Goal: Task Accomplishment & Management: Manage account settings

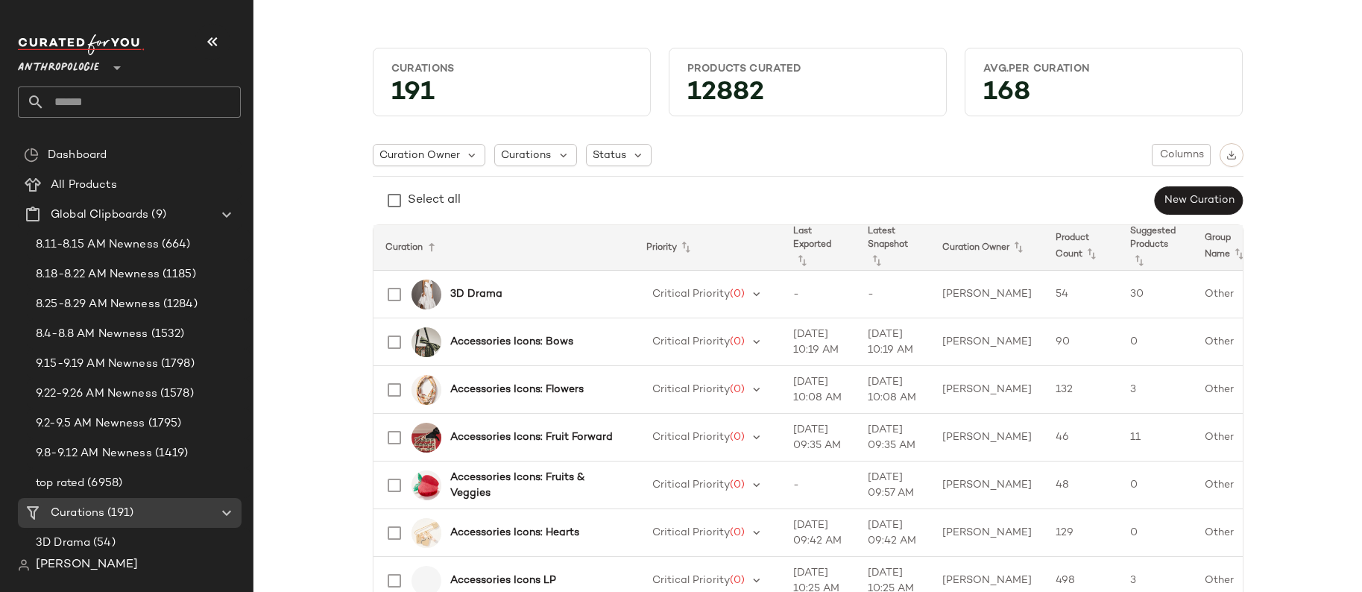
drag, startPoint x: 80, startPoint y: 68, endPoint x: 67, endPoint y: 68, distance: 12.7
click at [80, 68] on span "Anthropologie" at bounding box center [58, 64] width 81 height 27
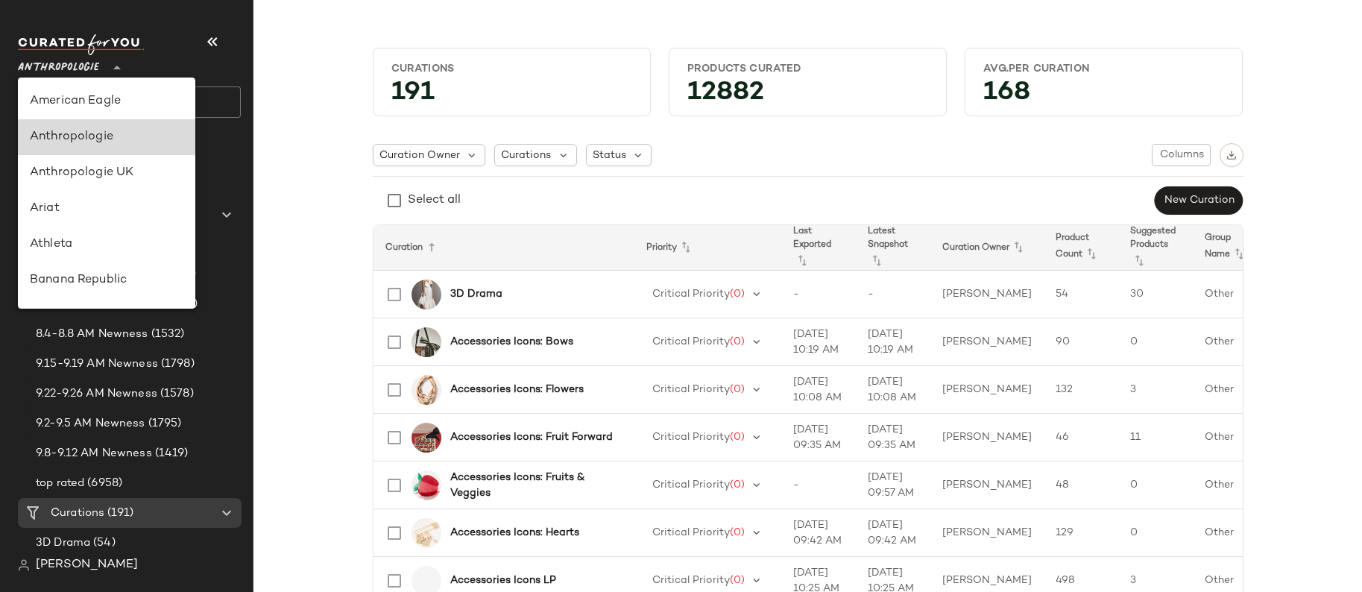
scroll to position [36, 0]
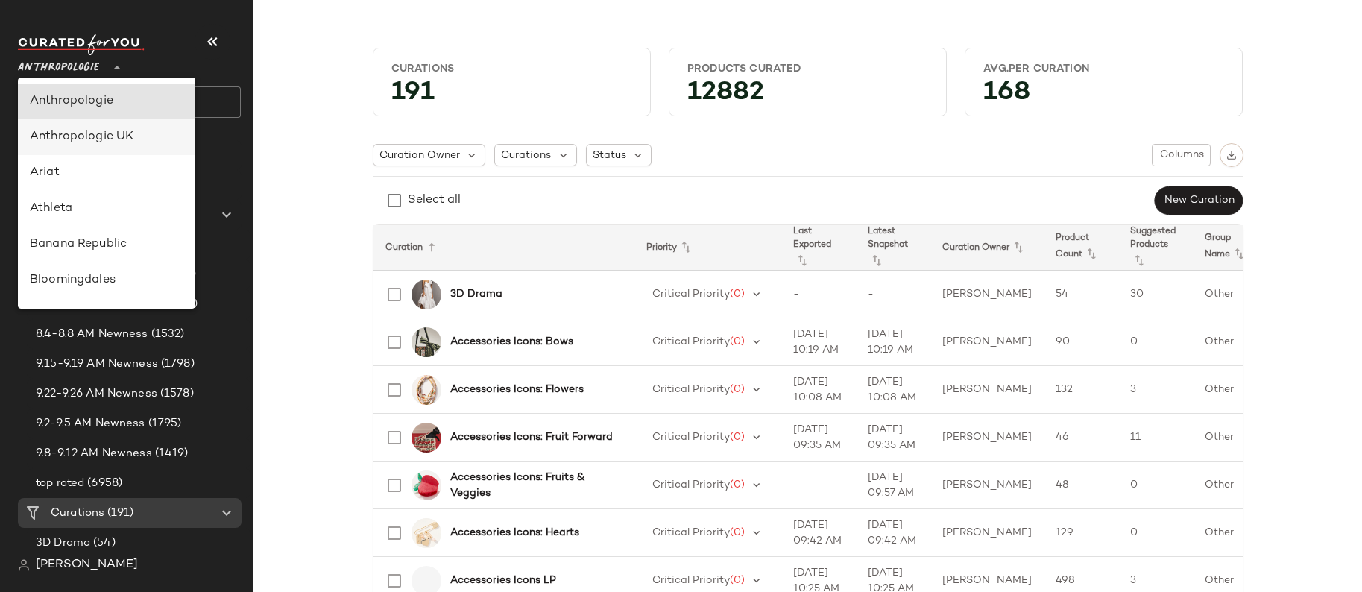
click at [101, 142] on div "Anthropologie UK" at bounding box center [107, 137] width 154 height 18
type input "**"
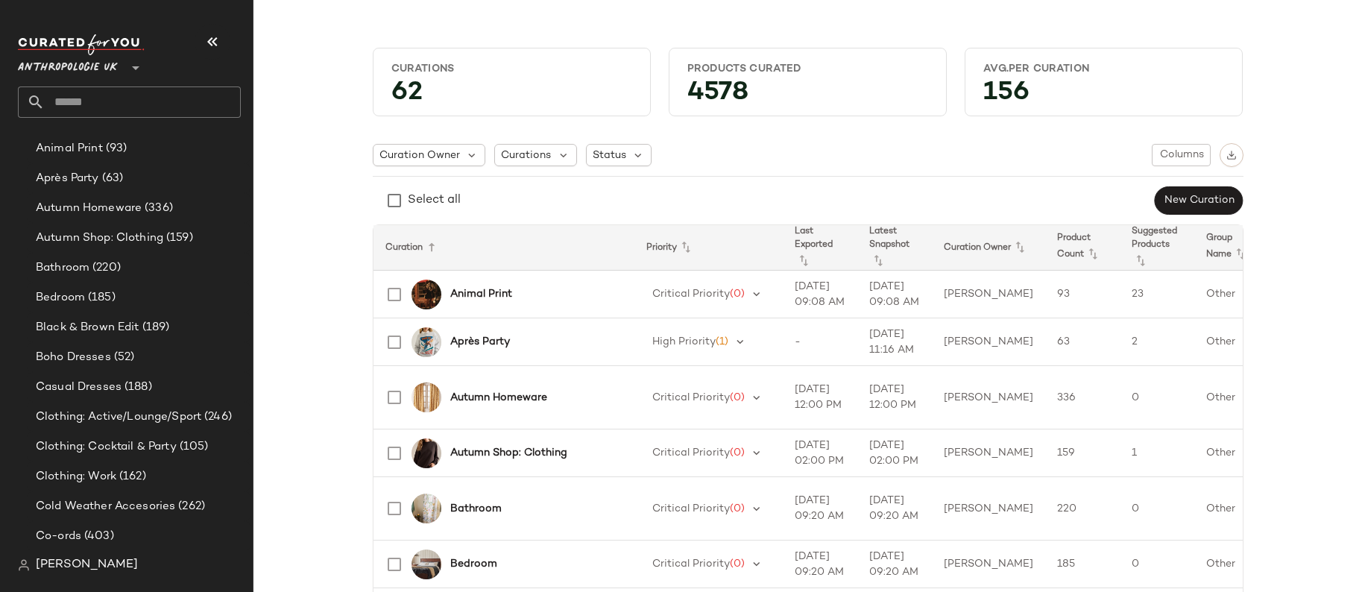
scroll to position [395, 0]
click at [138, 452] on span "Clothing: Cocktail & Party" at bounding box center [106, 446] width 141 height 17
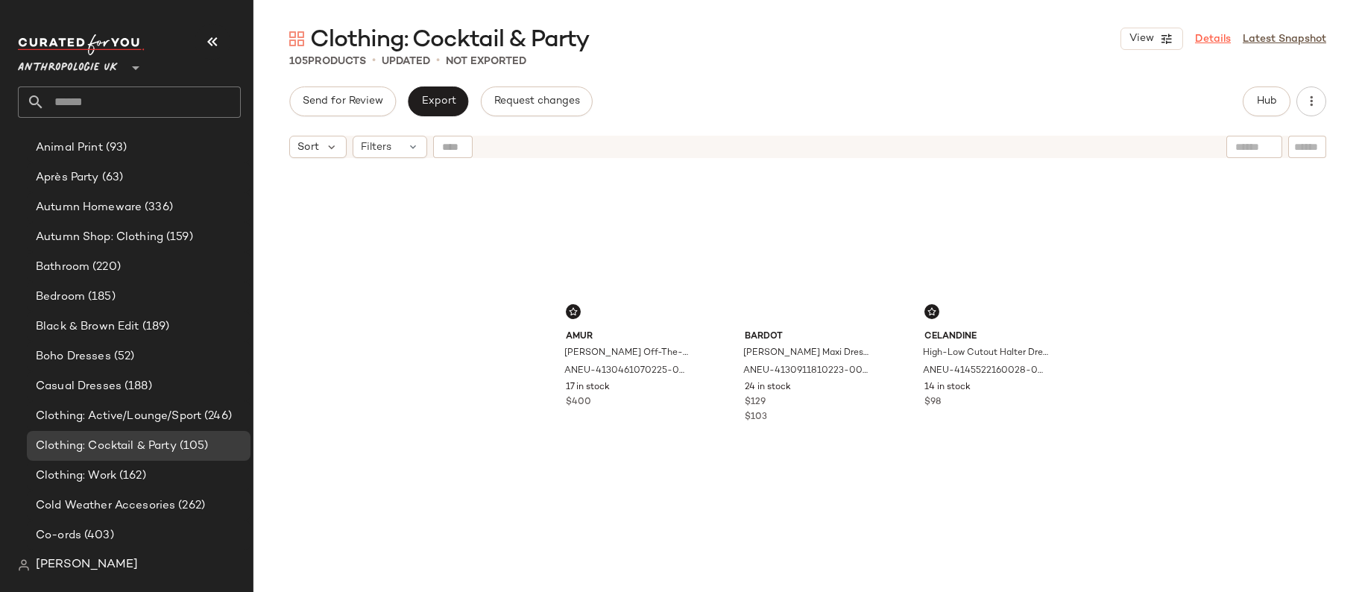
click at [1216, 35] on link "Details" at bounding box center [1213, 39] width 36 height 16
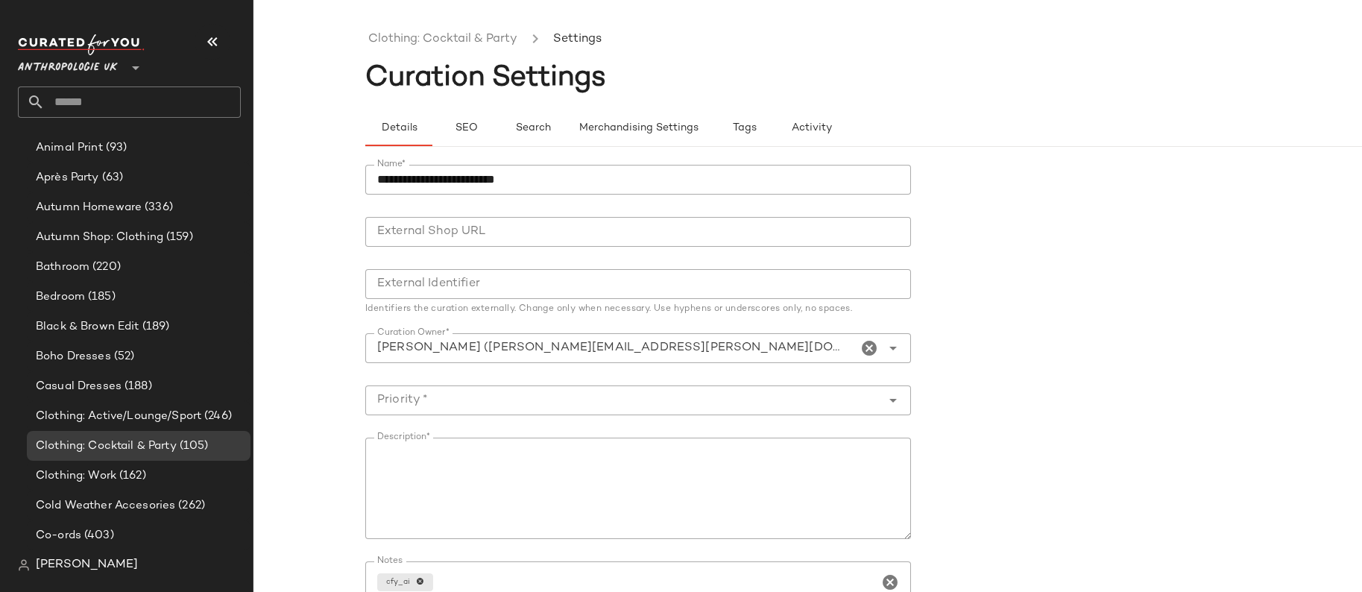
click at [483, 153] on div "**********" at bounding box center [919, 441] width 1108 height 589
click at [470, 137] on button "SEO" at bounding box center [465, 128] width 67 height 36
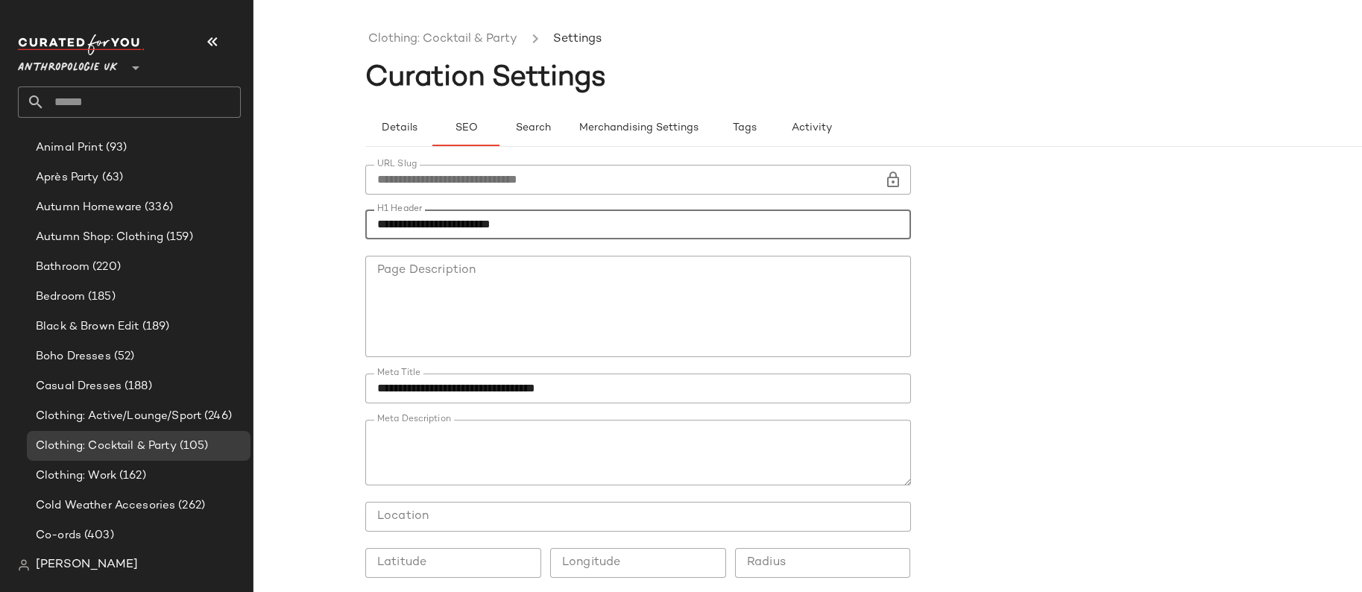
drag, startPoint x: 479, startPoint y: 222, endPoint x: 712, endPoint y: 244, distance: 233.5
click at [710, 244] on div "**********" at bounding box center [638, 232] width 546 height 46
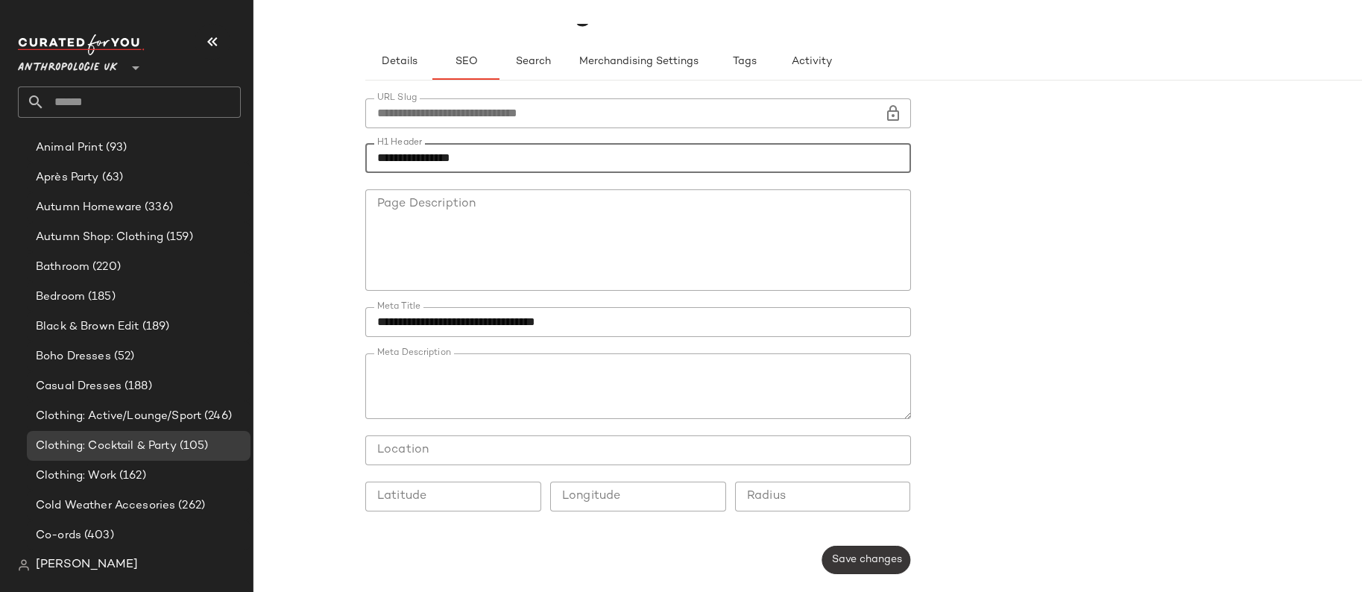
type input "**********"
click at [845, 555] on span "Save changes" at bounding box center [865, 560] width 71 height 12
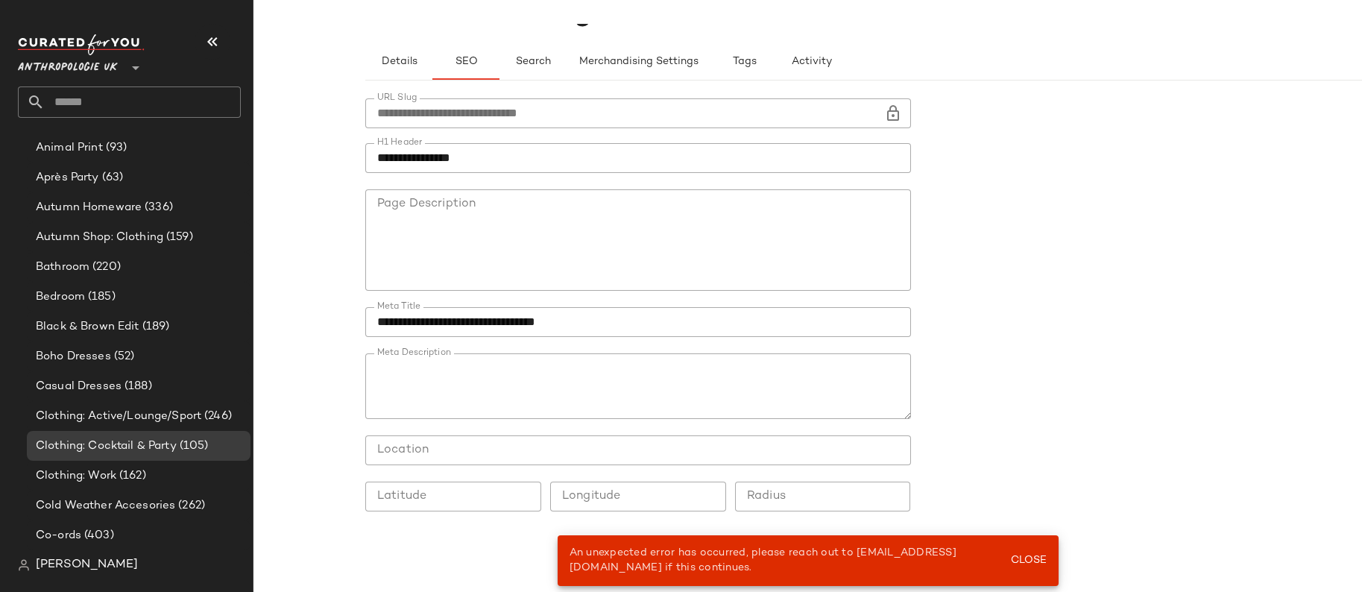
click at [845, 555] on span "An unexpected error has occurred, please reach out to [EMAIL_ADDRESS][DOMAIN_NA…" at bounding box center [762, 560] width 387 height 26
click at [1048, 562] on button "Close" at bounding box center [1027, 560] width 48 height 27
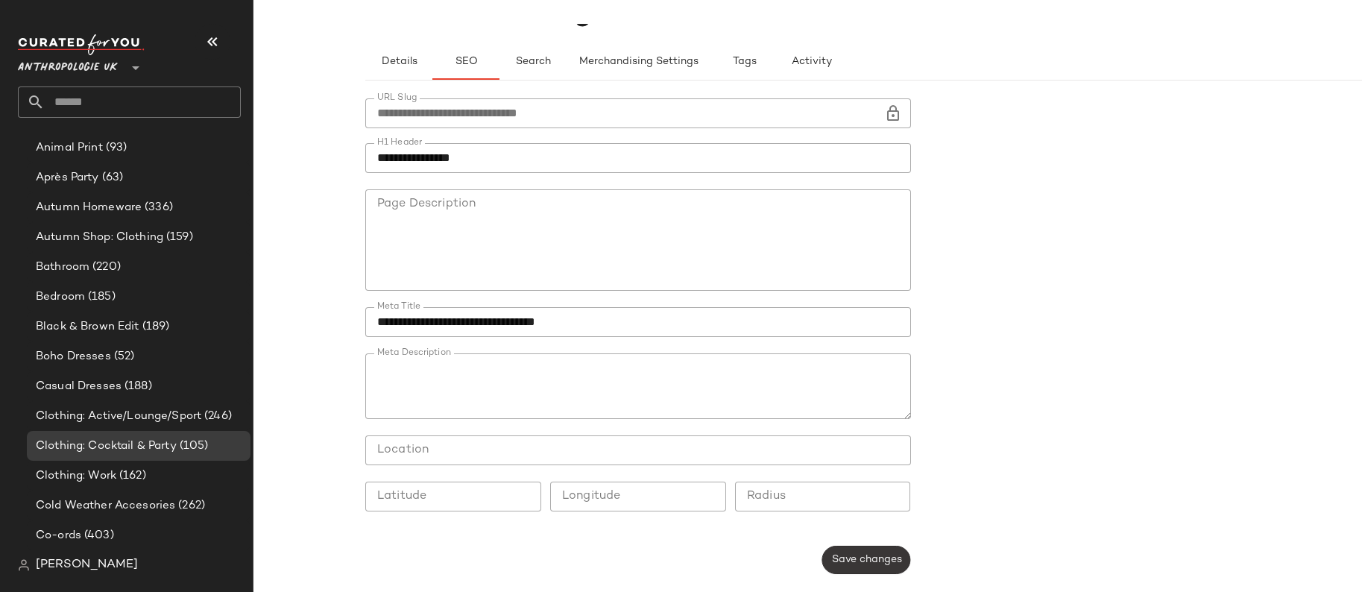
click at [856, 563] on span "Save changes" at bounding box center [865, 560] width 71 height 12
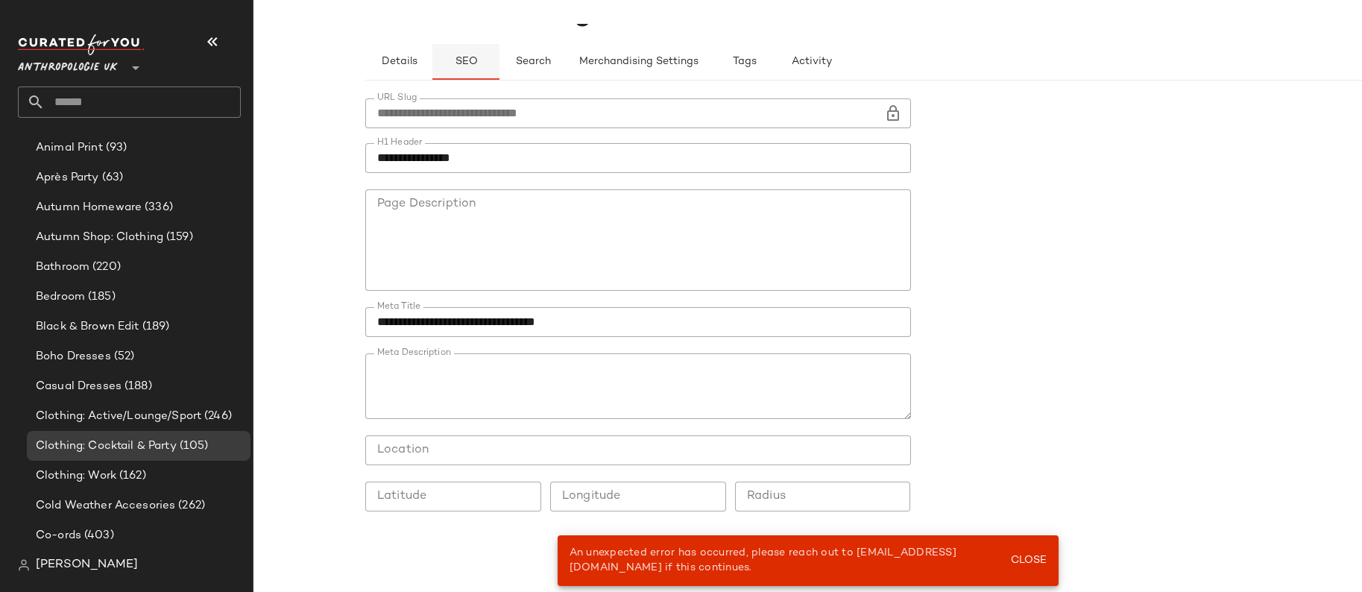
scroll to position [0, 0]
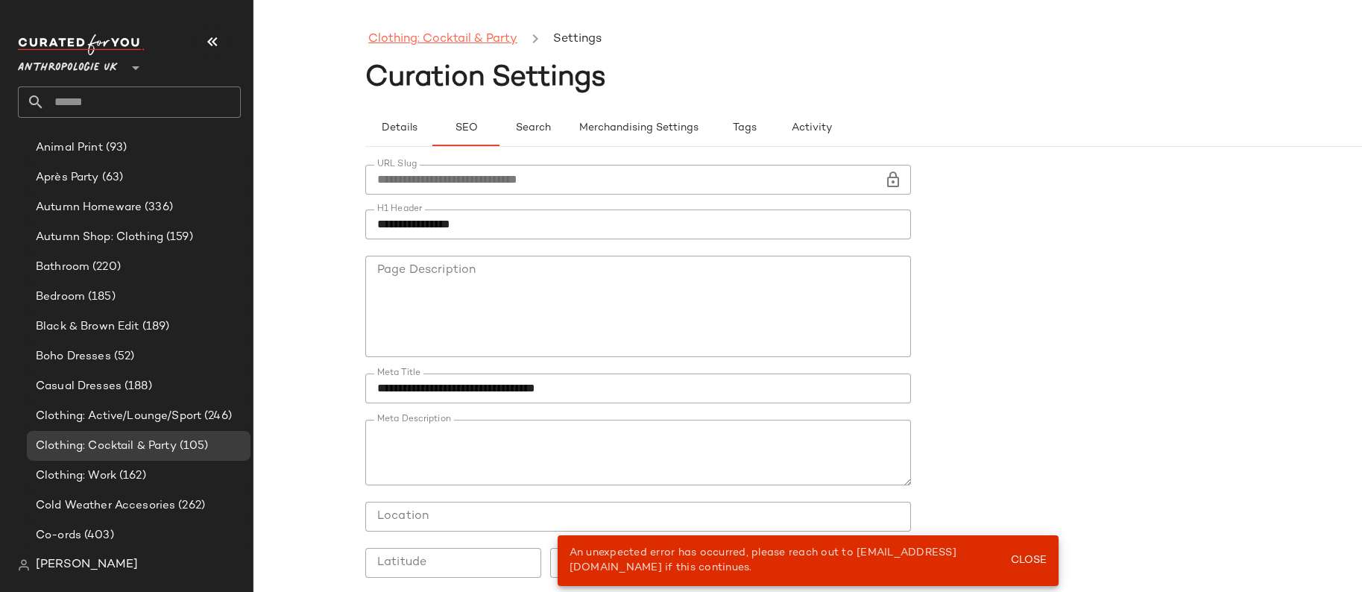
click at [426, 34] on link "Clothing: Cocktail & Party" at bounding box center [442, 39] width 149 height 19
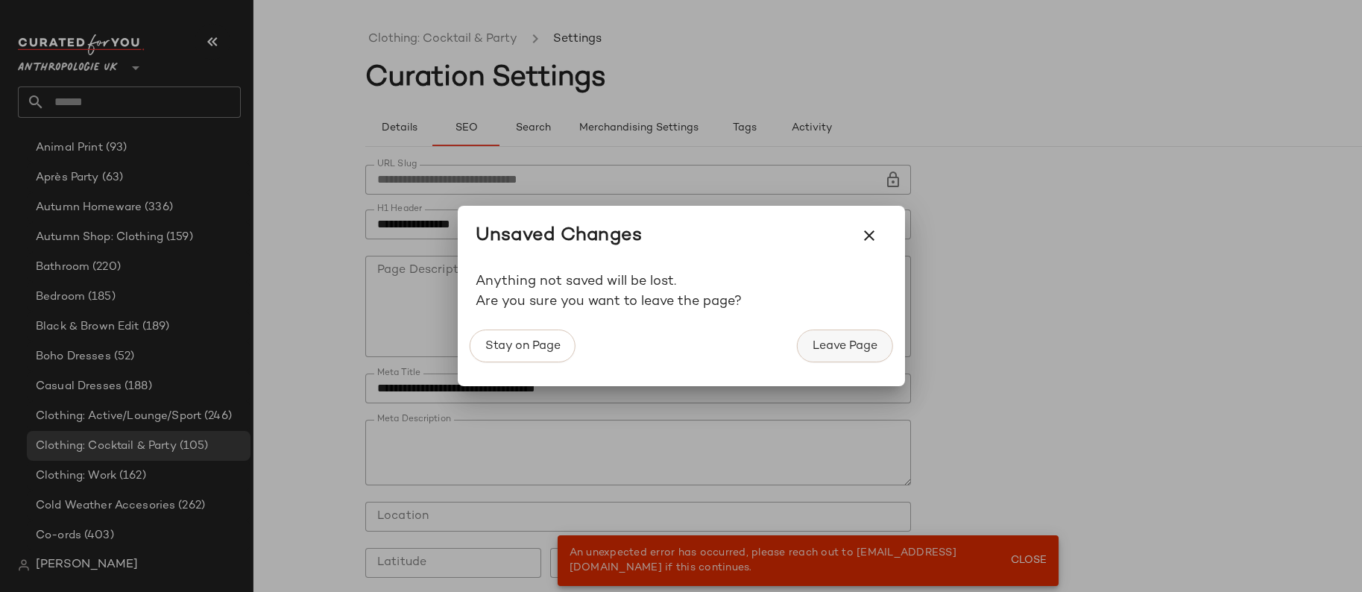
click at [854, 339] on span "Leave Page" at bounding box center [845, 346] width 66 height 14
click at [868, 343] on span "Leave Page" at bounding box center [845, 346] width 66 height 14
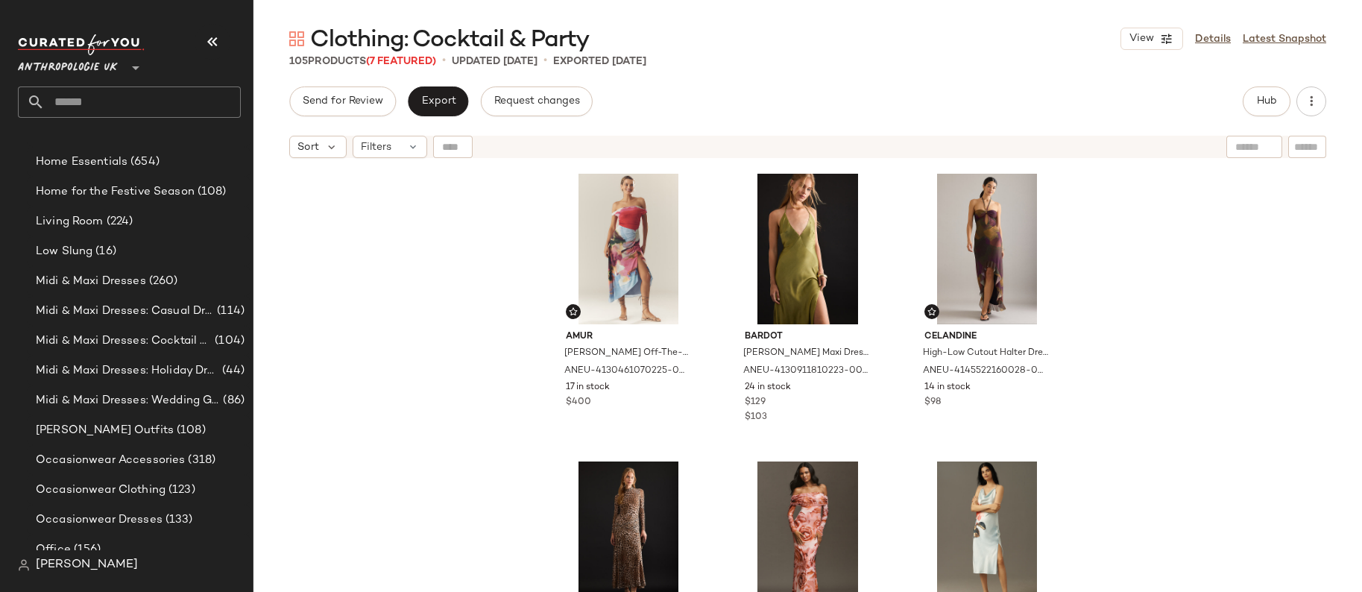
scroll to position [1066, 0]
click at [165, 460] on span "Occasionwear Accessories" at bounding box center [110, 460] width 149 height 17
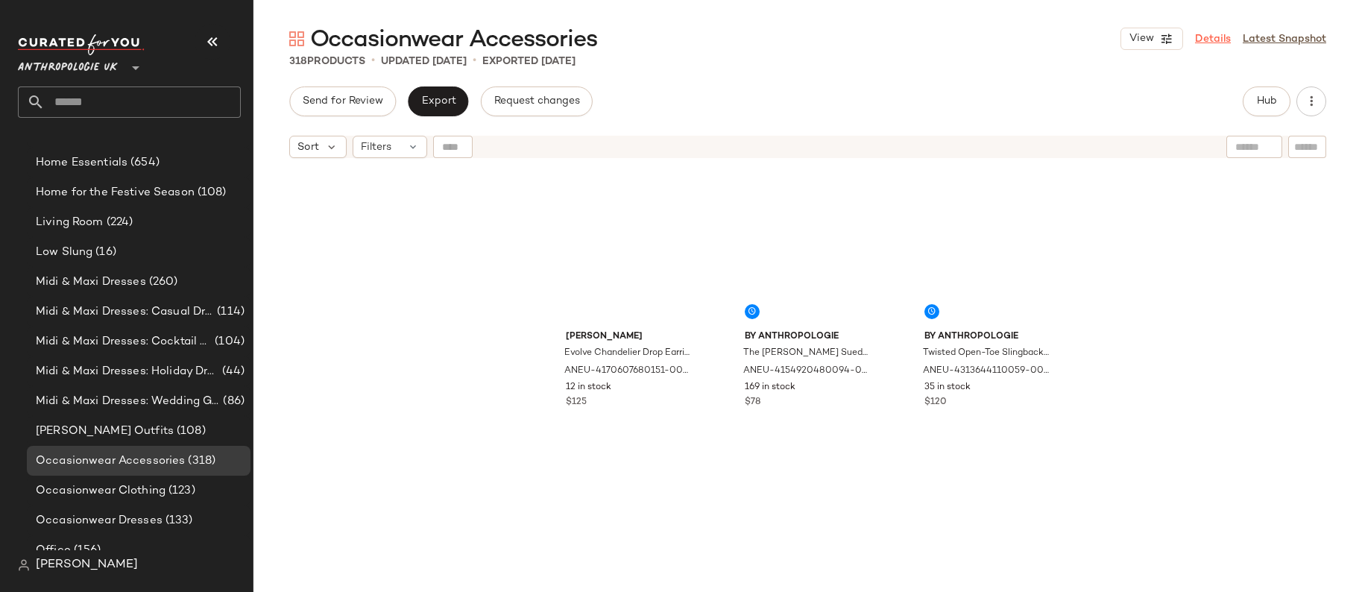
click at [1222, 37] on link "Details" at bounding box center [1213, 39] width 36 height 16
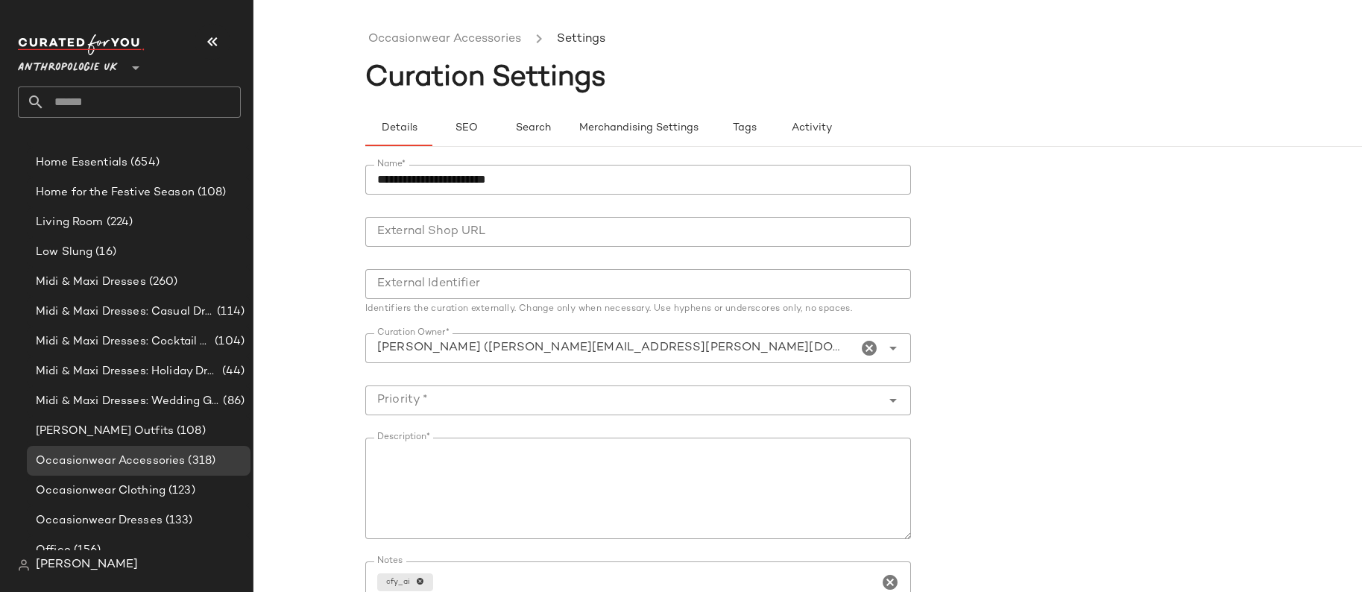
click at [471, 107] on div "Details SEO Search Merchandising Settings Tags Activity" at bounding box center [919, 119] width 1108 height 54
click at [468, 127] on span "SEO" at bounding box center [465, 128] width 23 height 12
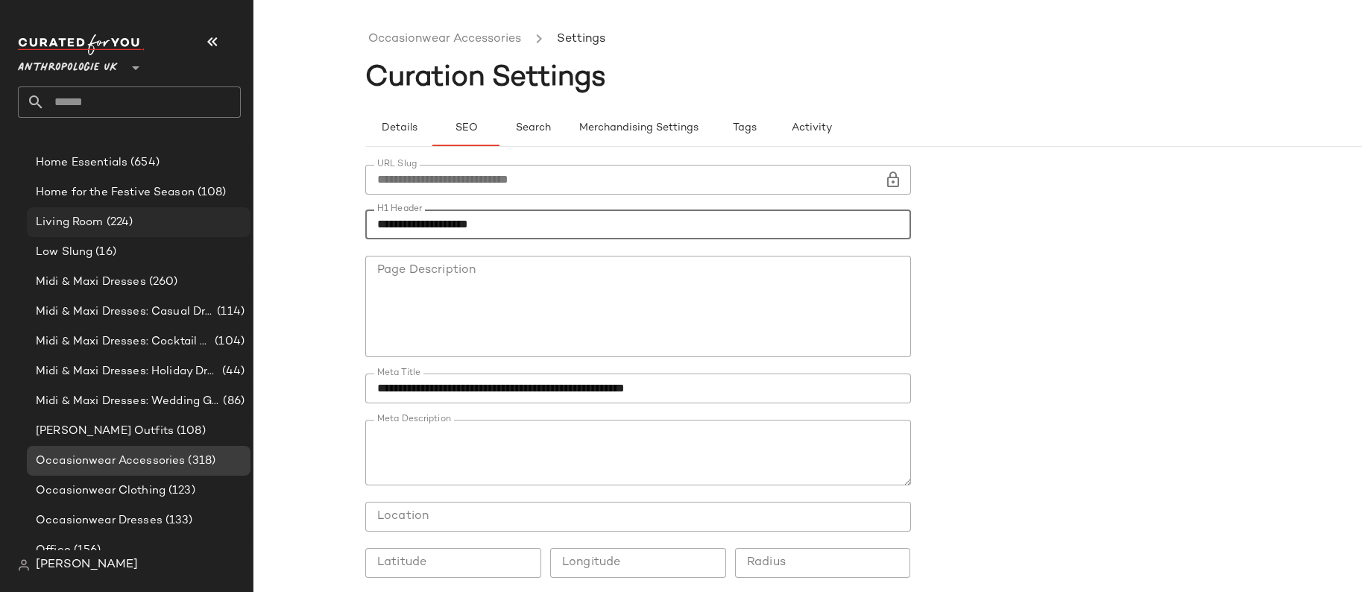
drag, startPoint x: 432, startPoint y: 226, endPoint x: 218, endPoint y: 227, distance: 213.9
click at [218, 227] on div "Anthropologie UK ** Dashboard All Products Global Clipboards (9) 8.11-8.15 AM N…" at bounding box center [681, 296] width 1362 height 592
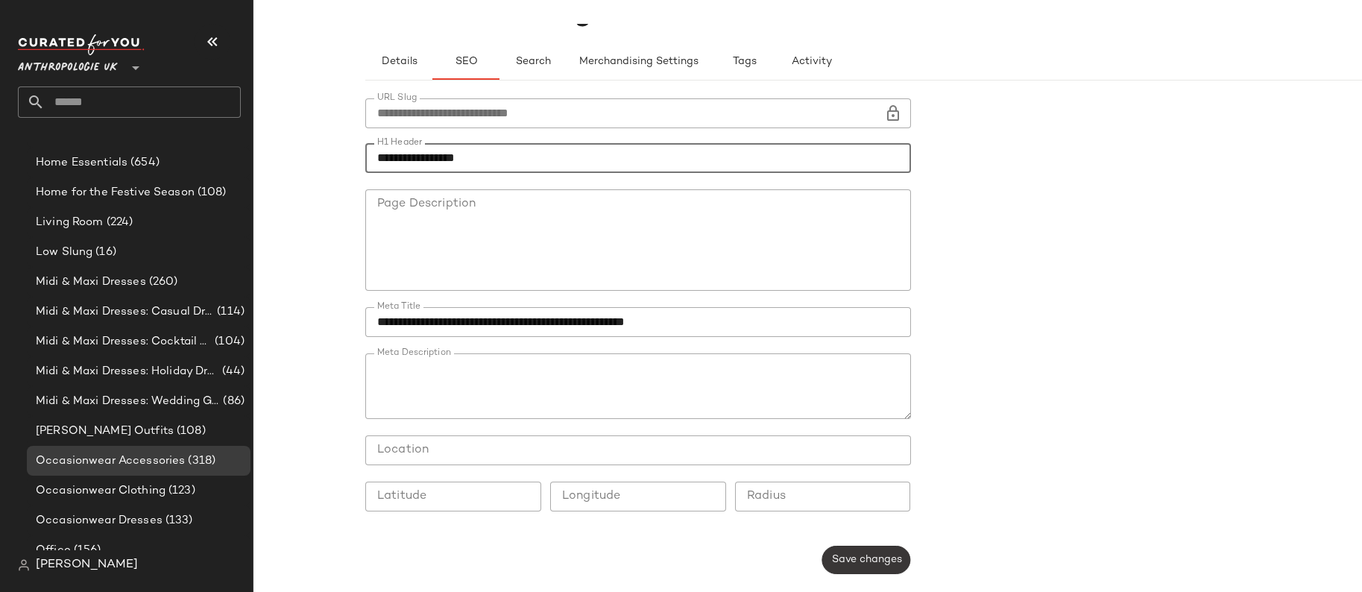
type input "**********"
click at [866, 569] on button "Save changes" at bounding box center [865, 560] width 89 height 28
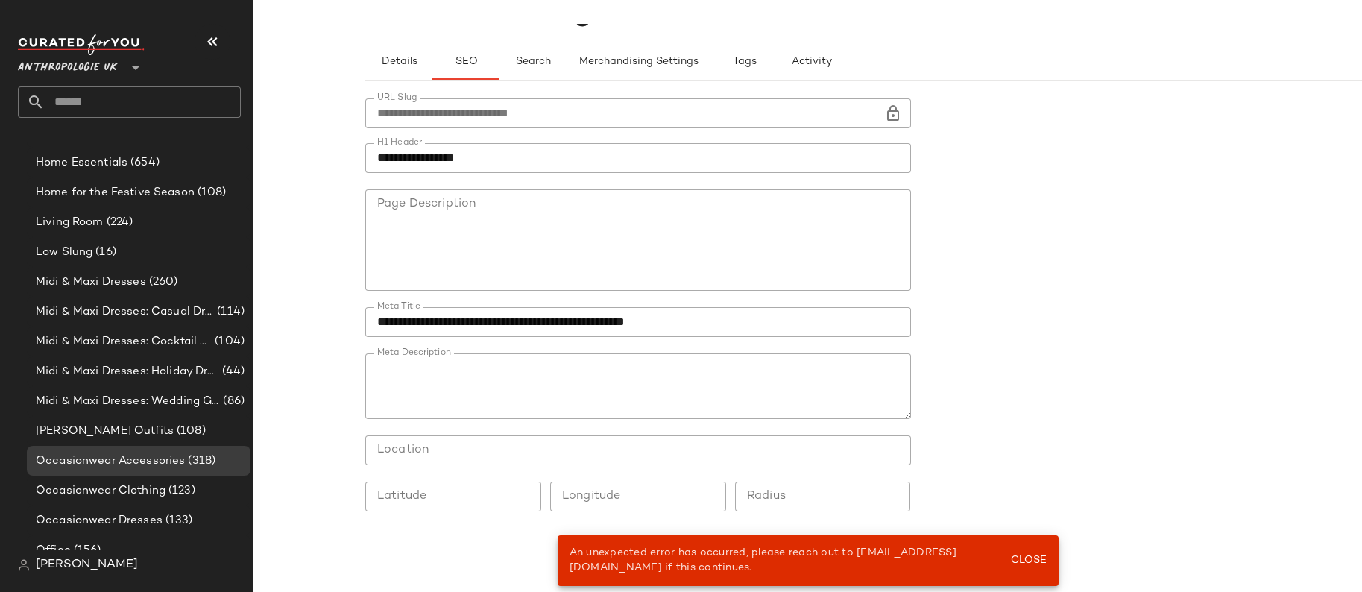
click at [1032, 557] on span "Close" at bounding box center [1027, 561] width 37 height 12
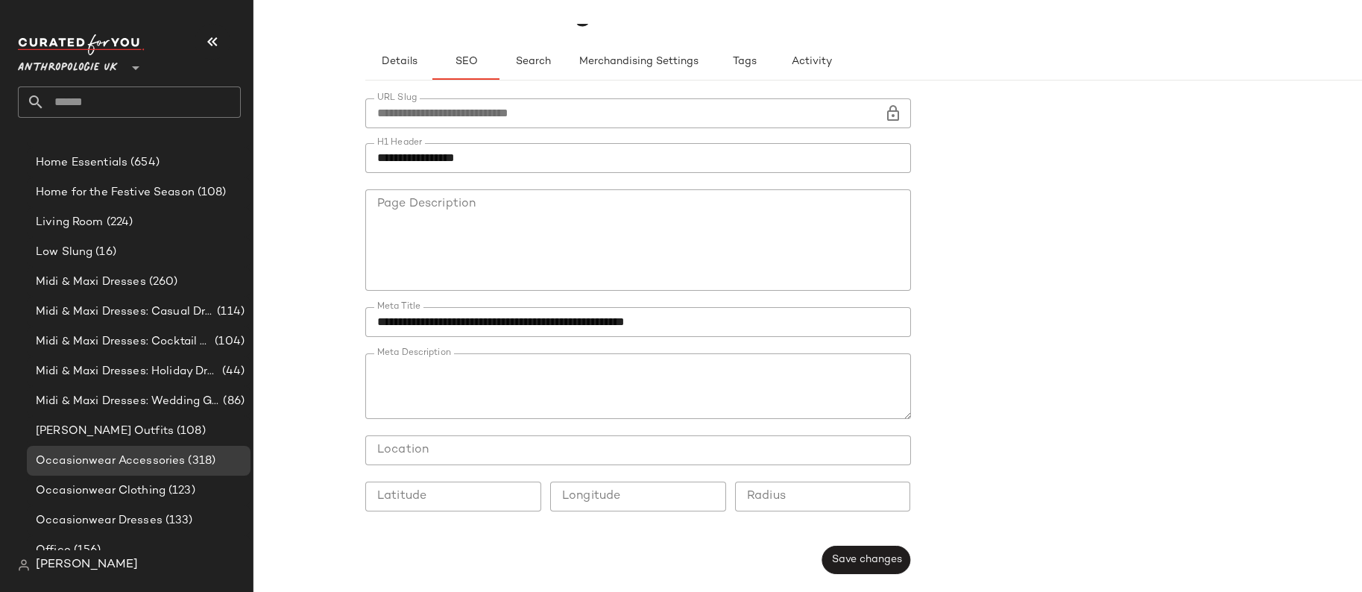
scroll to position [0, 0]
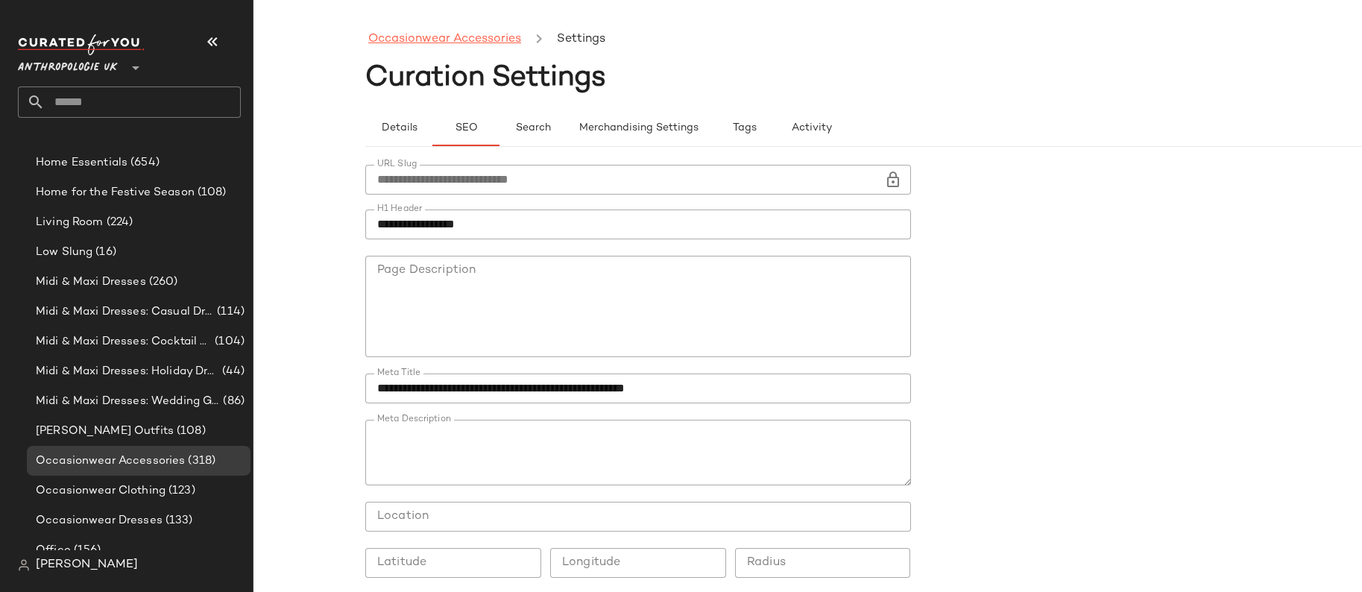
click at [424, 39] on link "Occasionwear Accessories" at bounding box center [444, 39] width 153 height 19
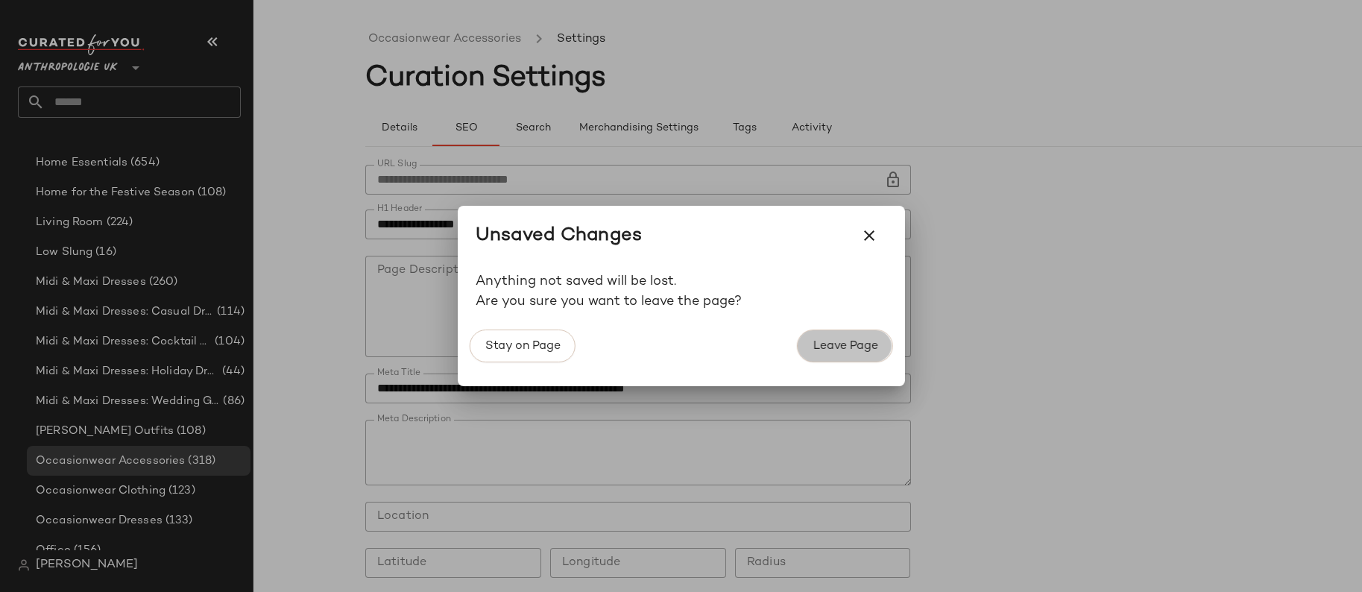
click at [849, 346] on span "Leave Page" at bounding box center [845, 346] width 66 height 14
click at [850, 309] on p "Are you sure you want to leave the page?" at bounding box center [681, 301] width 411 height 20
click at [847, 327] on div "Stay on Page Leave Page" at bounding box center [681, 354] width 435 height 63
click at [846, 341] on span "Leave Page" at bounding box center [845, 346] width 66 height 14
